Goal: Information Seeking & Learning: Learn about a topic

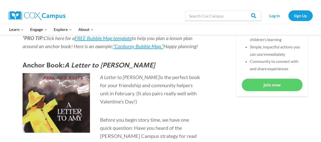
scroll to position [239, 0]
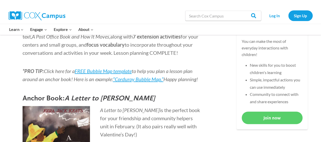
click at [275, 9] on div "Log In Sign Up" at bounding box center [287, 16] width 49 height 16
click at [274, 17] on link "Log In" at bounding box center [274, 15] width 22 height 10
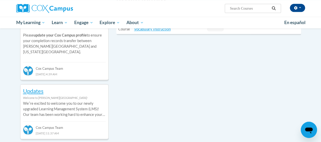
scroll to position [216, 0]
click at [251, 7] on input "Search..." at bounding box center [249, 8] width 40 height 6
type input "lesson plan template"
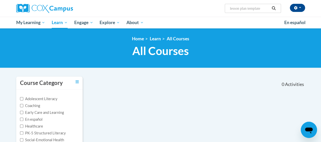
click at [264, 9] on input "lesson plan template" at bounding box center [249, 8] width 40 height 6
type input "lesson plan"
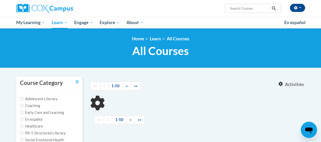
type input "lesson plan"
